Goal: Register for event/course

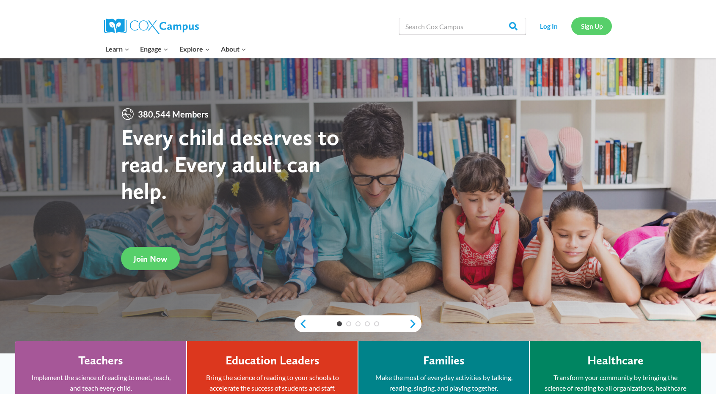
click at [585, 23] on link "Sign Up" at bounding box center [591, 25] width 41 height 17
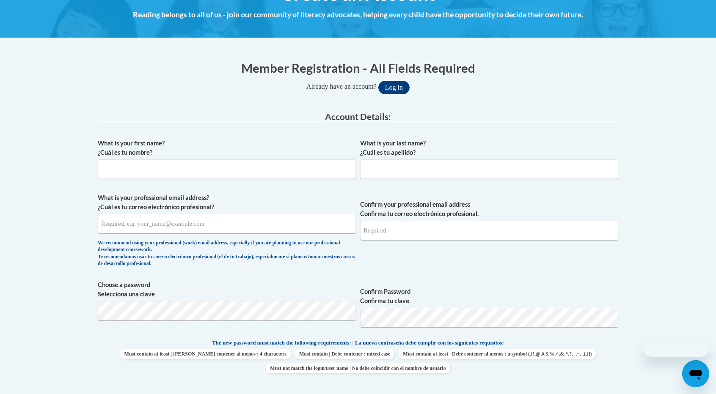
scroll to position [134, 0]
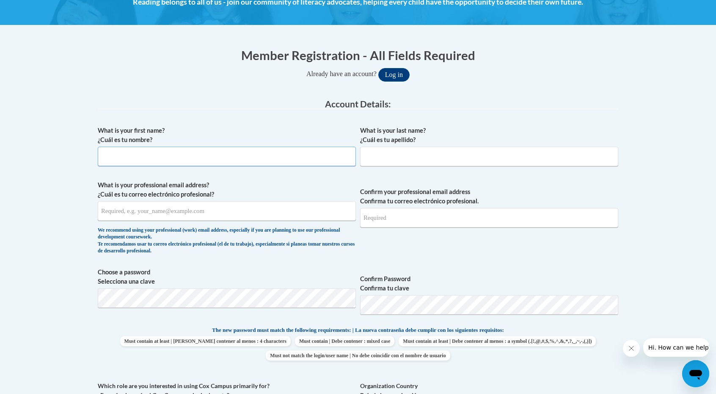
click at [253, 151] on input "What is your first name? ¿Cuál es tu nombre?" at bounding box center [227, 156] width 258 height 19
type input "Blake"
click at [368, 149] on input "What is your last name? ¿Cuál es tu apellido?" at bounding box center [489, 156] width 258 height 19
type input "Lanier"
click at [264, 207] on input "What is your professional email address? ¿Cuál es tu correo electrónico profesi…" at bounding box center [227, 210] width 258 height 19
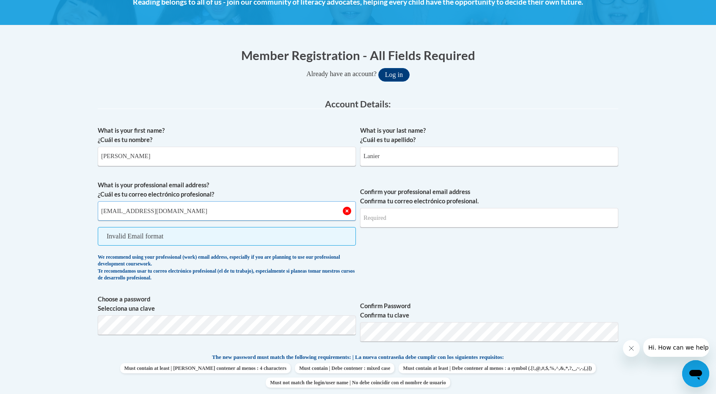
type input "bblanier@yhc.edu"
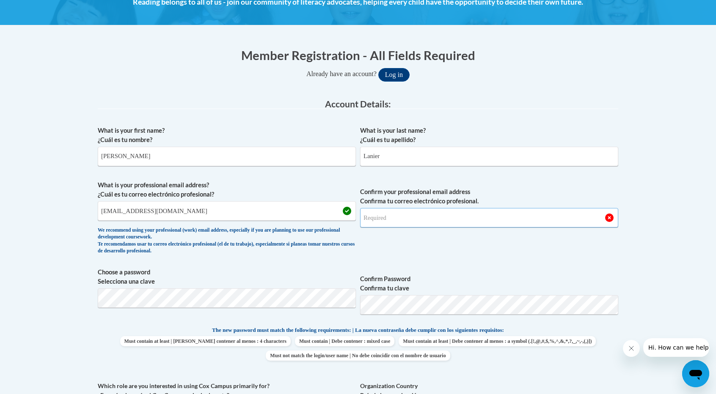
click at [437, 219] on input "Confirm your professional email address Confirma tu correo electrónico profesio…" at bounding box center [489, 217] width 258 height 19
type input "bblanier@yhc.edu"
click at [276, 305] on span "Choose a password Selecciona una clave" at bounding box center [227, 295] width 258 height 54
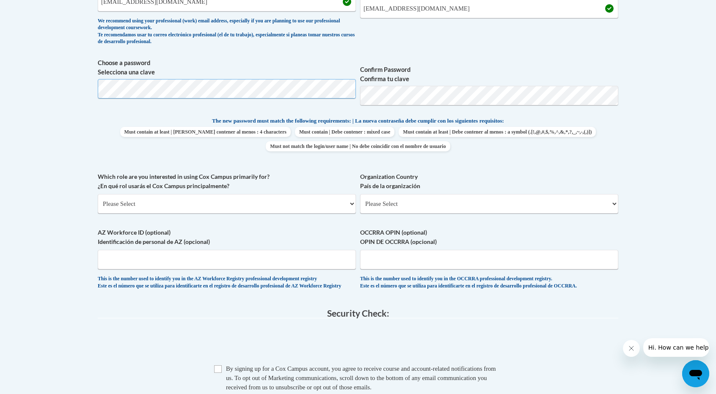
scroll to position [344, 0]
click at [163, 206] on select "Please Select College/University | Colegio/Universidad Community/Nonprofit Part…" at bounding box center [227, 203] width 258 height 19
select select "5a18ea06-2b54-4451-96f2-d152daf9eac5"
click at [98, 194] on select "Please Select College/University | Colegio/Universidad Community/Nonprofit Part…" at bounding box center [227, 203] width 258 height 19
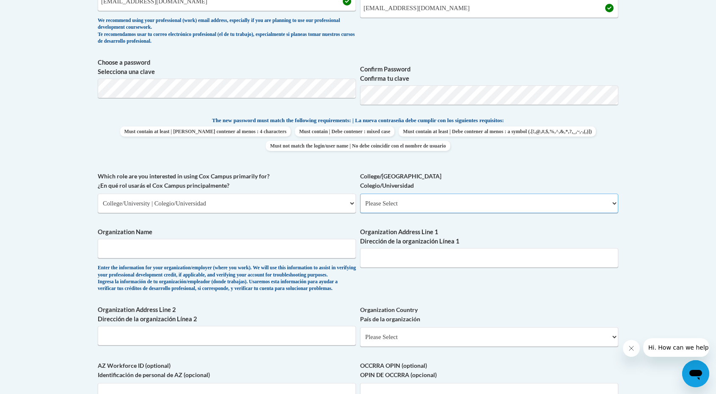
click at [426, 209] on select "Please Select College/University Staff | Empleado universitario College/Univers…" at bounding box center [489, 203] width 258 height 19
select select "99b32b07-cffc-426c-8bf6-0cd77760d84b"
click at [360, 194] on select "Please Select College/University Staff | Empleado universitario College/Univers…" at bounding box center [489, 203] width 258 height 19
click at [138, 255] on input "Organization Name" at bounding box center [227, 248] width 258 height 19
type input "Young Harris College"
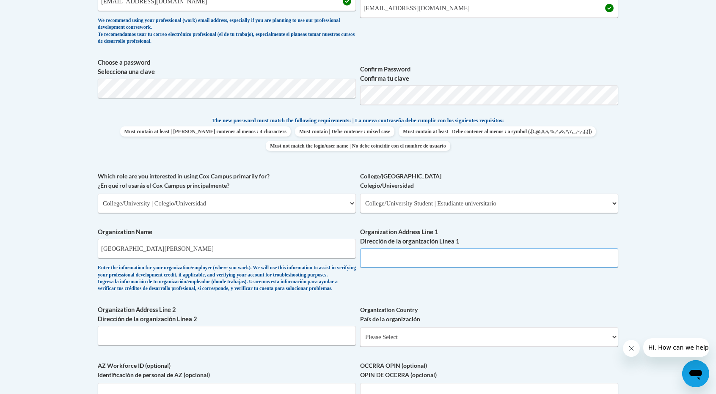
click at [421, 258] on input "Organization Address Line 1 Dirección de la organización Línea 1" at bounding box center [489, 257] width 258 height 19
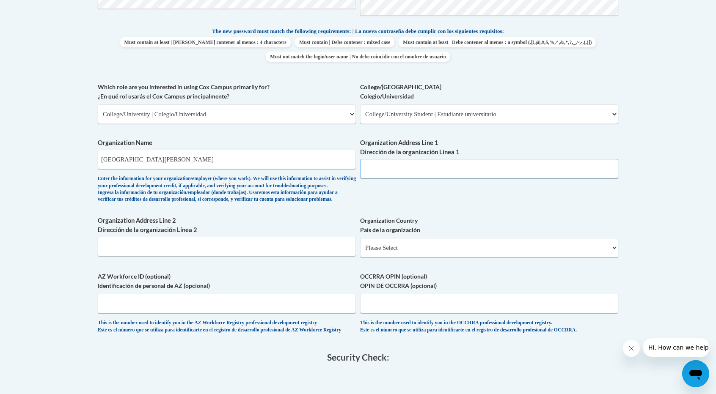
scroll to position [433, 0]
click at [390, 257] on select "Please Select United States | Estados Unidos Outside of the United States | Fue…" at bounding box center [489, 247] width 258 height 19
select select "ad49bcad-a171-4b2e-b99c-48b446064914"
click at [360, 251] on select "Please Select United States | Estados Unidos Outside of the United States | Fue…" at bounding box center [489, 247] width 258 height 19
select select
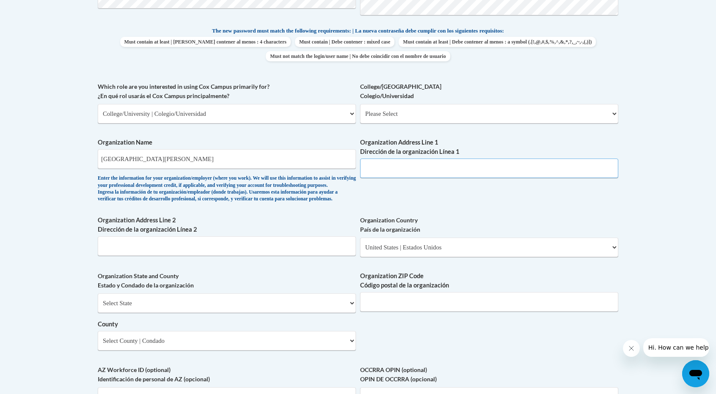
click at [433, 170] on input "Organization Address Line 1 Dirección de la organización Línea 1" at bounding box center [489, 168] width 258 height 19
paste input "1 College St, Young Harris, GA"
type input "1 College St, Young Harris, GA"
click at [278, 313] on select "Select State Alabama Alaska Arizona Arkansas California Colorado Connecticut De…" at bounding box center [227, 303] width 258 height 19
select select "Georgia"
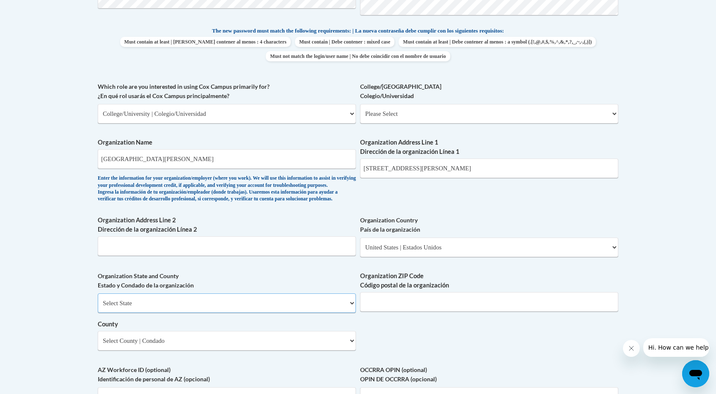
click at [98, 307] on select "Select State Alabama Alaska Arizona Arkansas California Colorado Connecticut De…" at bounding box center [227, 303] width 258 height 19
click at [415, 312] on input "Organization ZIP Code Código postal de la organización" at bounding box center [489, 301] width 258 height 19
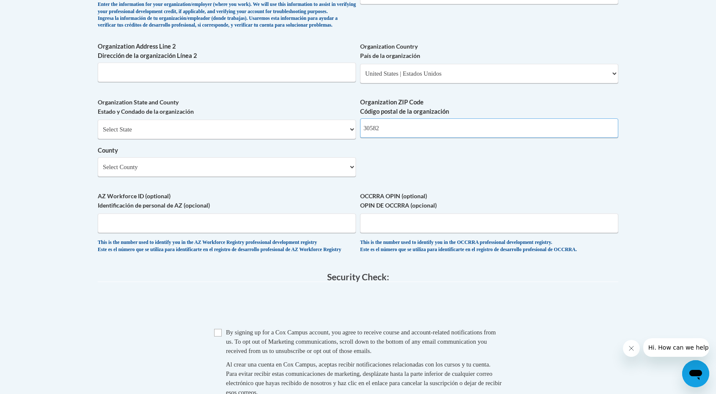
scroll to position [607, 0]
type input "30582"
click at [247, 176] on select "Select County Appling Atkinson Bacon Baker Baldwin Banks Barrow Bartow Ben Hill…" at bounding box center [227, 166] width 258 height 19
click at [234, 183] on div "Organization State and County Estado y Condado de la organización Select State …" at bounding box center [227, 139] width 258 height 85
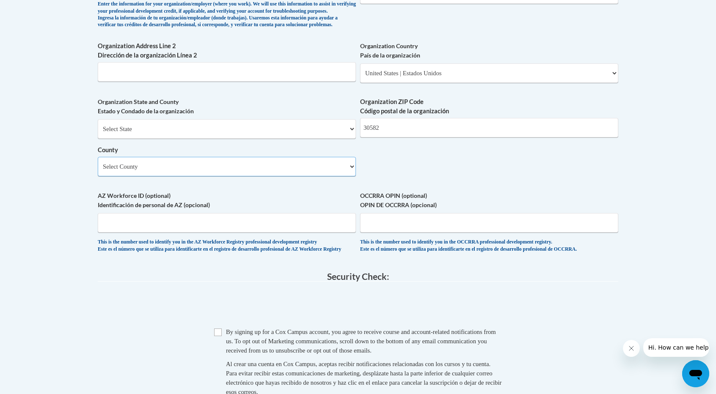
click at [247, 176] on select "Select County Appling Atkinson Bacon Baker Baldwin Banks Barrow Bartow Ben Hill…" at bounding box center [227, 166] width 258 height 19
select select "Towns"
click at [98, 170] on select "Select County Appling Atkinson Bacon Baker Baldwin Banks Barrow Bartow Ben Hill…" at bounding box center [227, 166] width 258 height 19
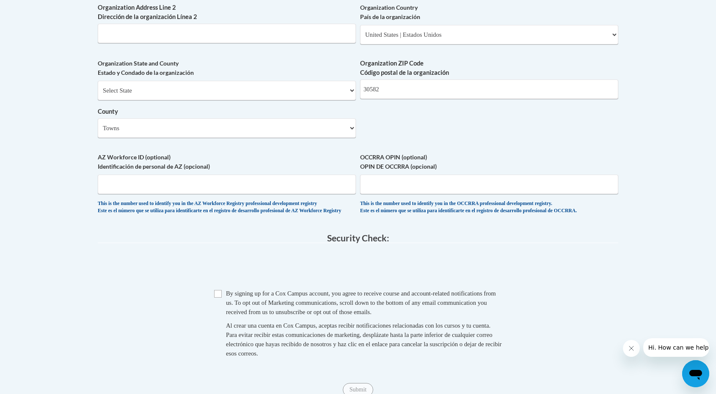
scroll to position [717, 0]
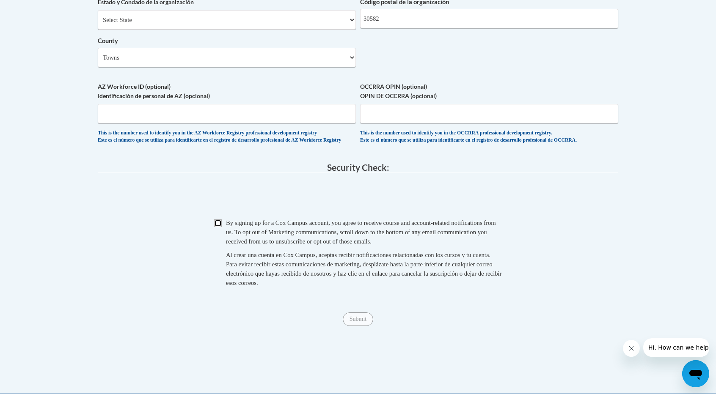
click at [221, 227] on input "Checkbox" at bounding box center [218, 224] width 8 height 8
checkbox input "true"
click at [360, 326] on input "Submit" at bounding box center [358, 320] width 30 height 14
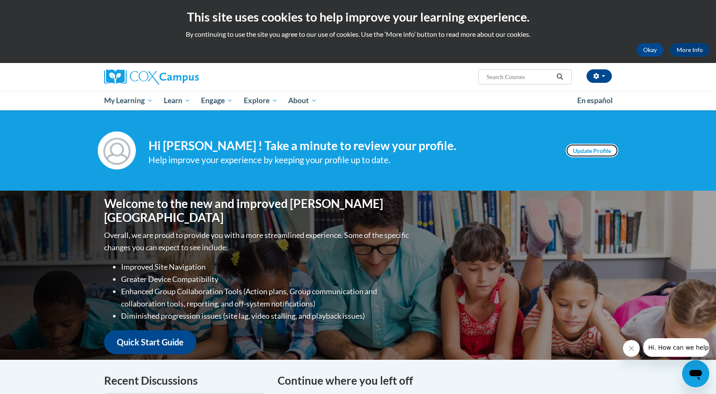
click at [595, 151] on link "Update Profile" at bounding box center [592, 151] width 52 height 14
click at [498, 74] on input "Search..." at bounding box center [520, 77] width 68 height 10
type input "emergent literacy"
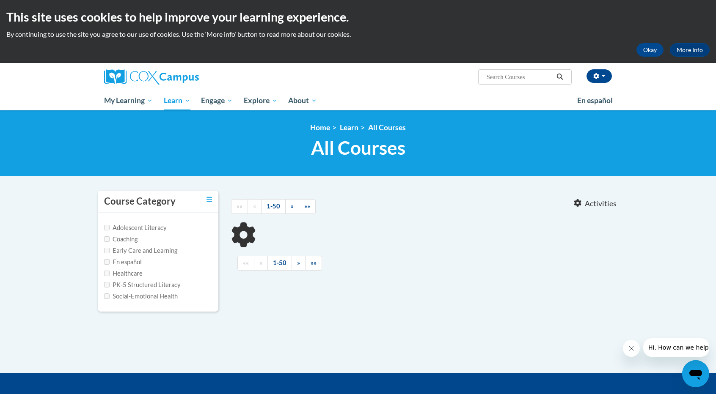
type input "emergent literacy"
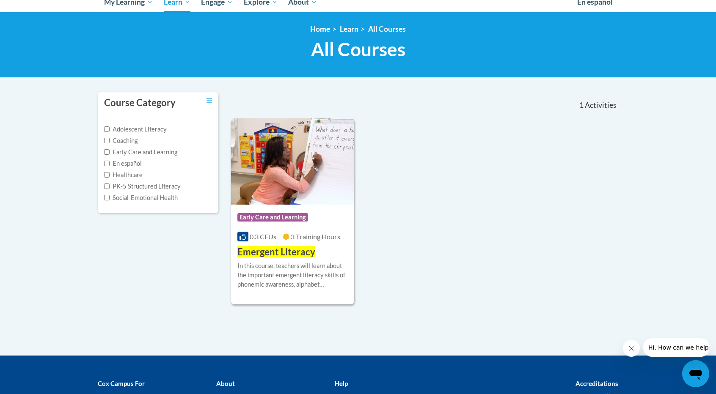
scroll to position [99, 0]
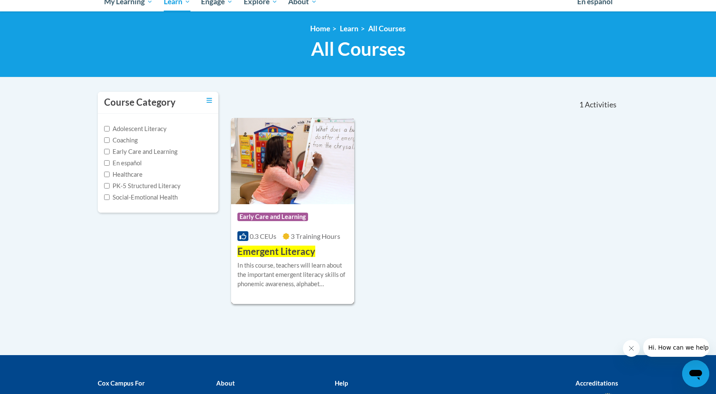
click at [306, 249] on span "Emergent Literacy" at bounding box center [276, 251] width 78 height 11
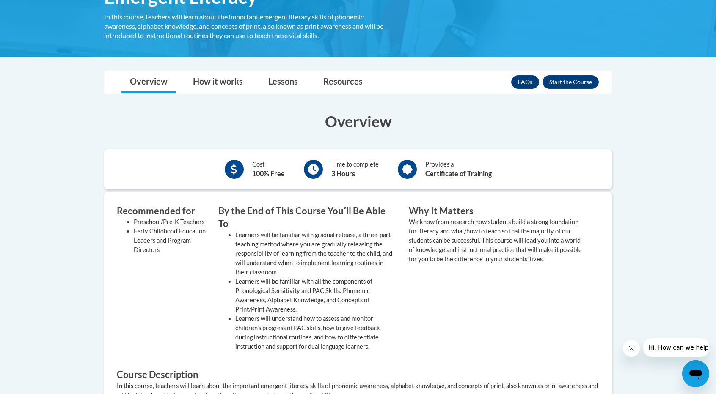
scroll to position [165, 0]
